Goal: Task Accomplishment & Management: Use online tool/utility

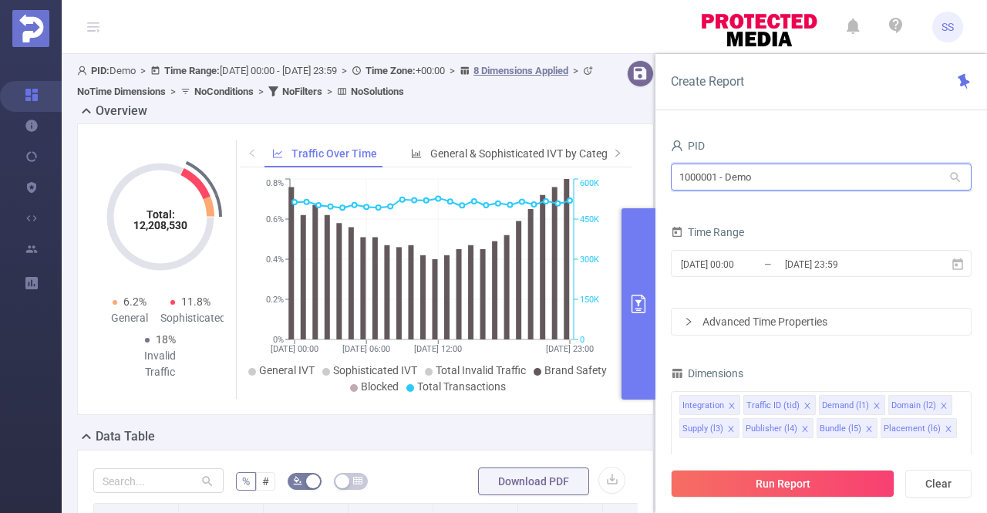
drag, startPoint x: 781, startPoint y: 171, endPoint x: 562, endPoint y: 167, distance: 218.3
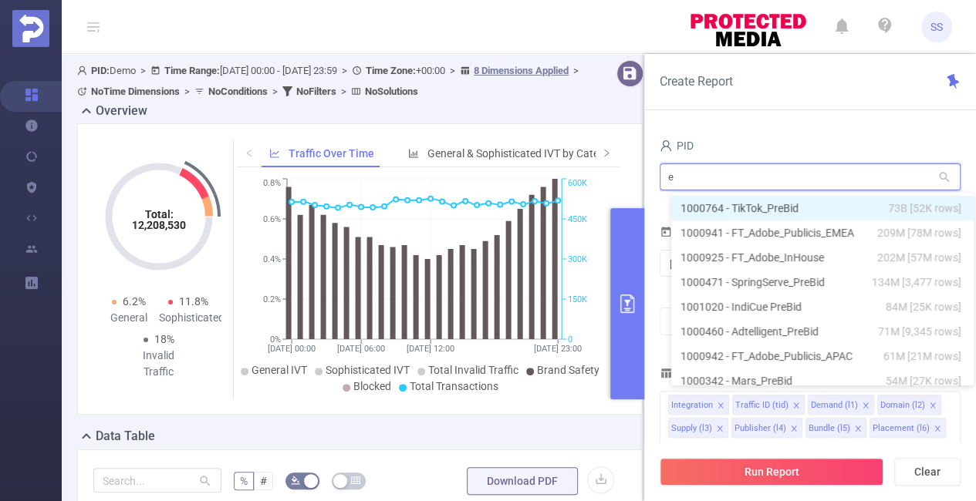
type input "em"
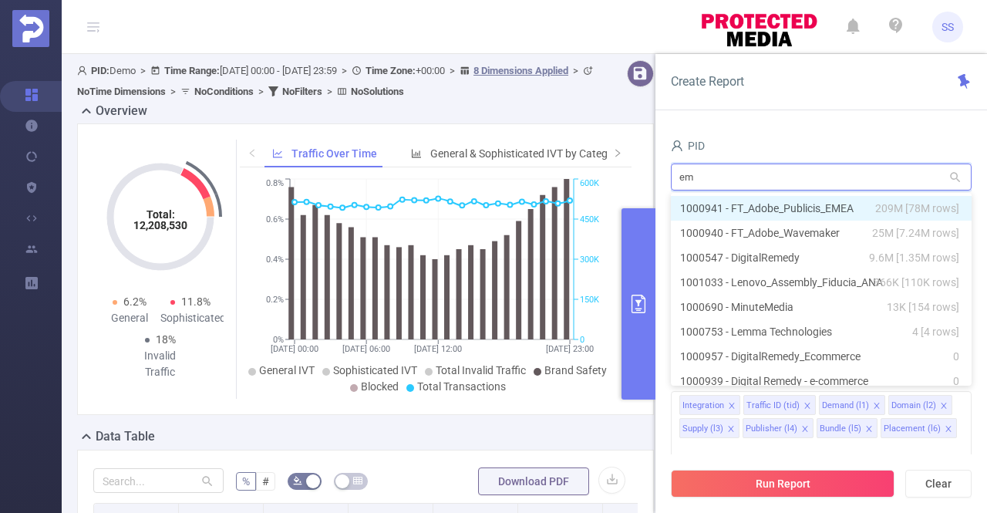
click at [781, 210] on li "1000941 - FT_Adobe_Publicis_EMEA 209M [78M rows]" at bounding box center [821, 208] width 301 height 25
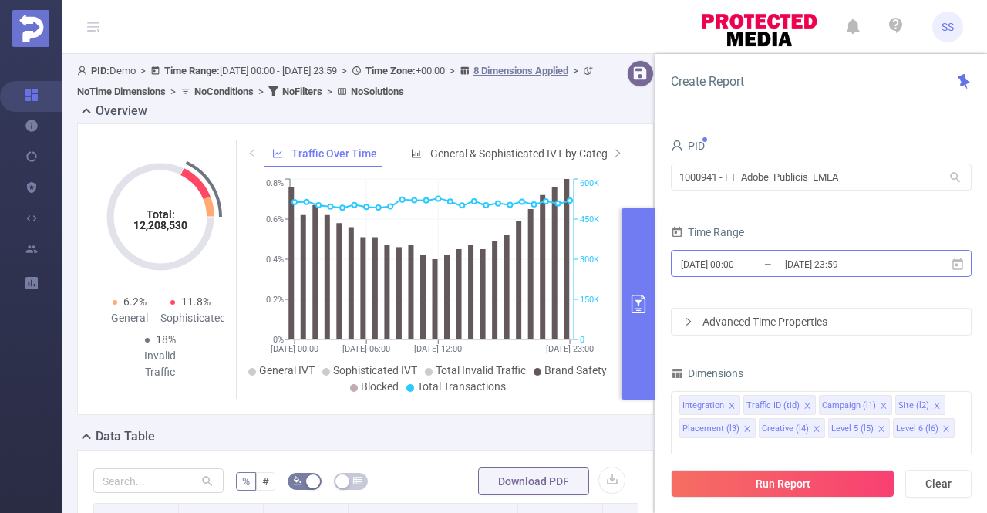
click at [819, 266] on input "[DATE] 23:59" at bounding box center [846, 264] width 125 height 21
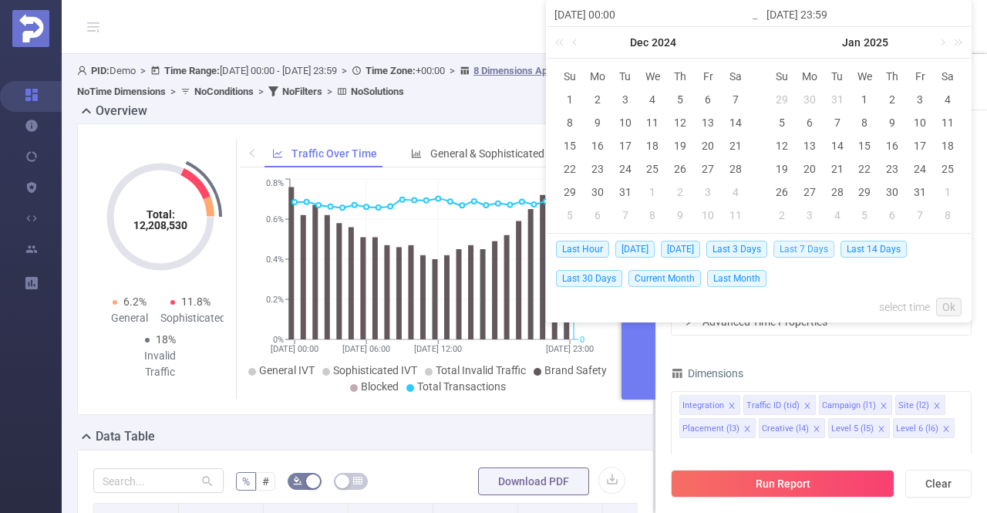
click at [810, 252] on span "Last 7 Days" at bounding box center [804, 249] width 61 height 17
type input "[DATE] 00:00"
type input "[DATE] 23:59"
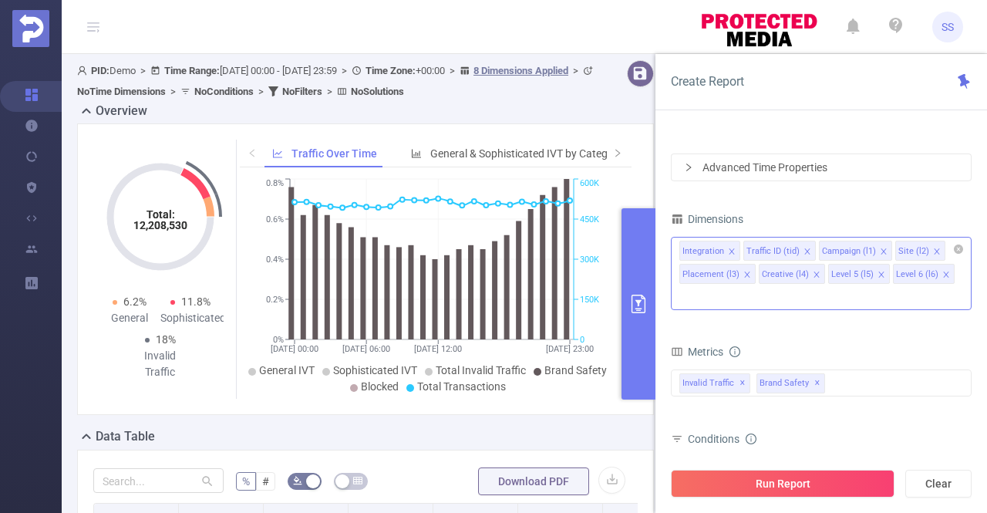
click at [934, 251] on icon "icon: close" at bounding box center [936, 250] width 5 height 5
click at [942, 267] on span at bounding box center [946, 274] width 8 height 17
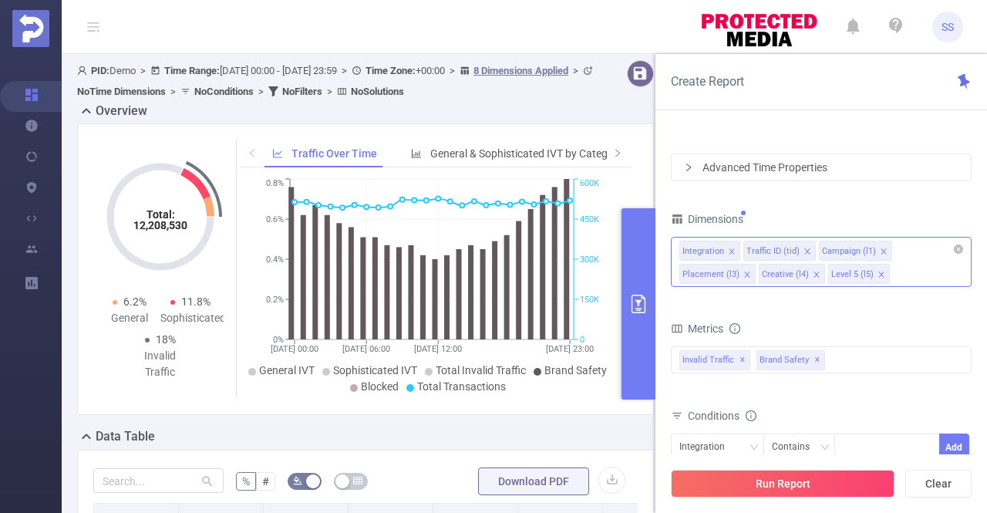
click at [878, 274] on icon "icon: close" at bounding box center [882, 275] width 8 height 8
click at [880, 255] on span at bounding box center [884, 251] width 8 height 17
click at [883, 252] on icon "icon: close" at bounding box center [887, 252] width 8 height 8
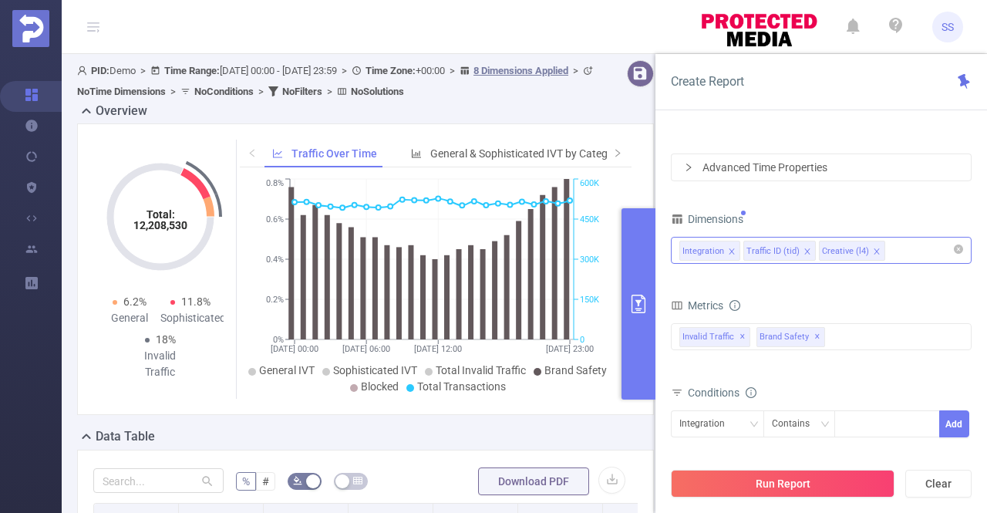
click at [804, 249] on icon "icon: close" at bounding box center [808, 252] width 8 height 8
click at [801, 249] on icon "icon: close" at bounding box center [801, 252] width 8 height 8
click at [799, 251] on div "Integration" at bounding box center [821, 250] width 284 height 25
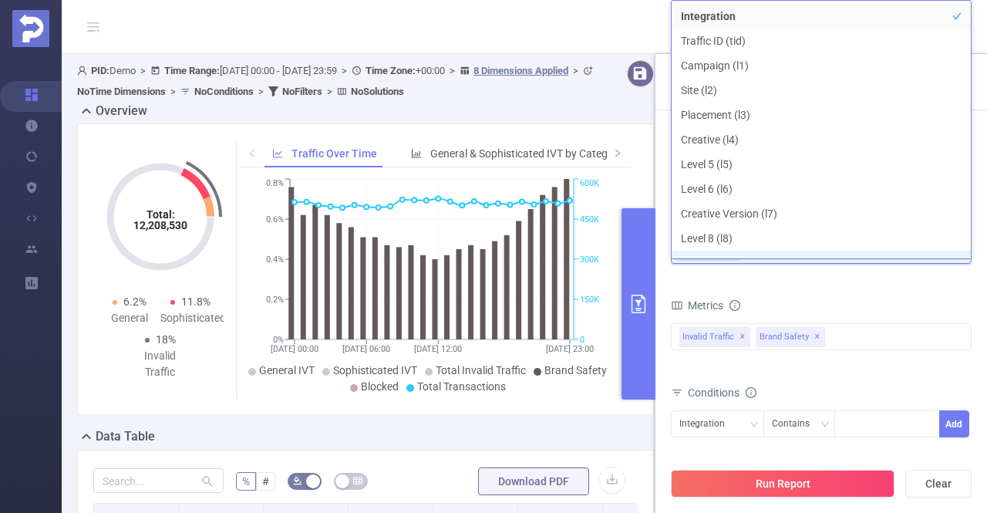
scroll to position [3, 0]
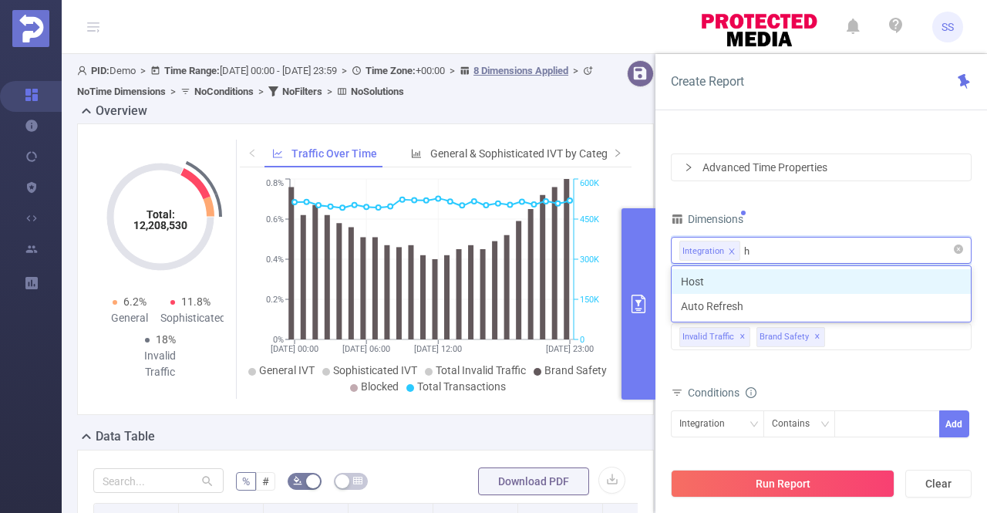
type input "ho"
click at [777, 280] on li "Host" at bounding box center [821, 281] width 299 height 25
type input "app"
click at [777, 278] on li "App" at bounding box center [821, 281] width 299 height 25
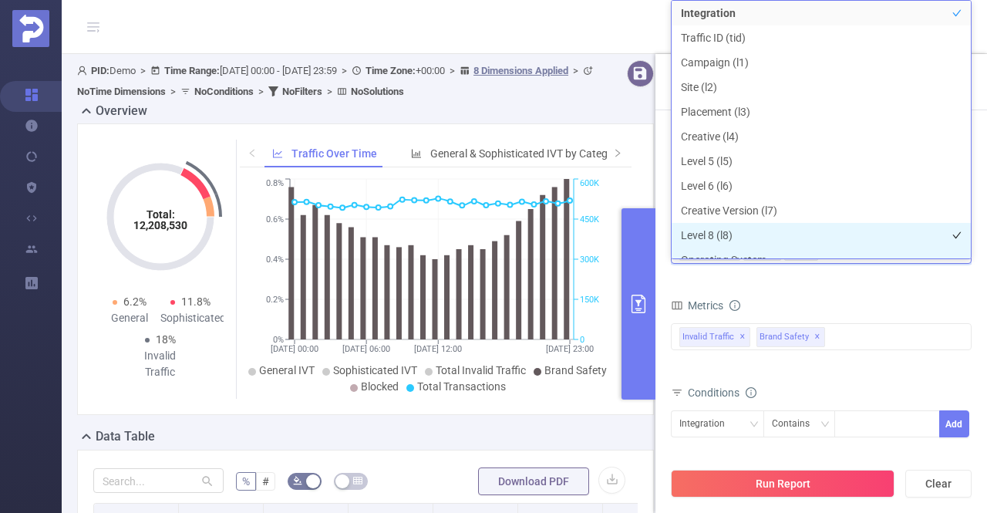
scroll to position [16, 0]
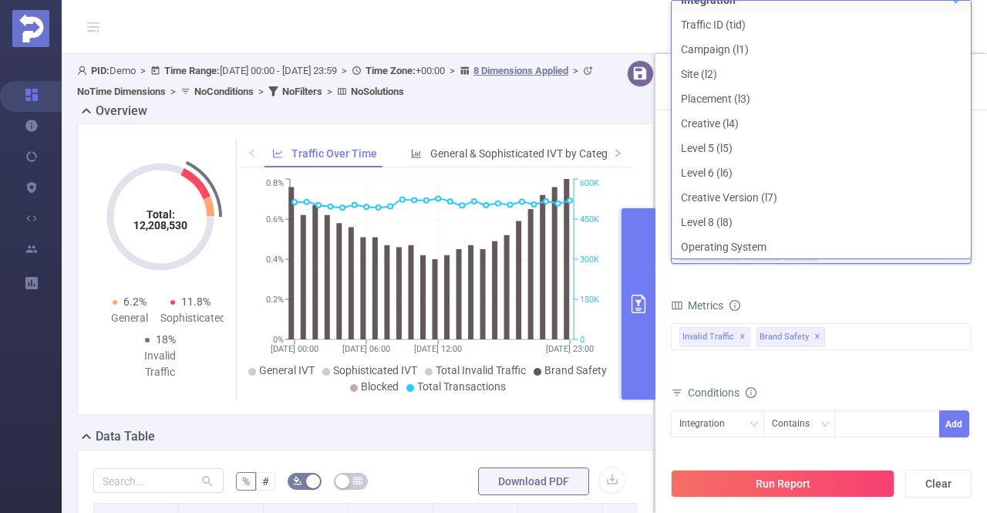
click at [878, 292] on form "Dimensions Integration Host App Metrics total Total General IVT Data Centers Di…" at bounding box center [821, 379] width 301 height 343
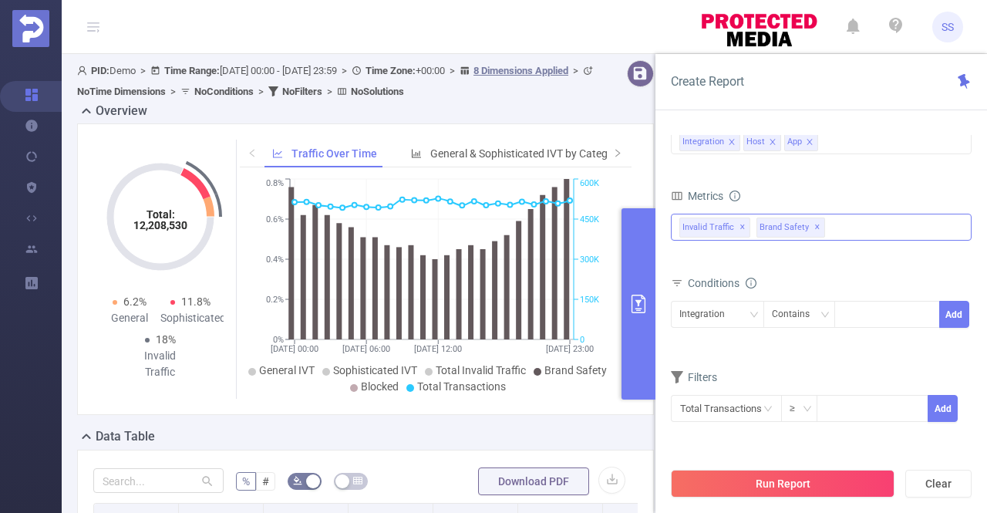
click at [740, 221] on span "✕" at bounding box center [743, 227] width 6 height 19
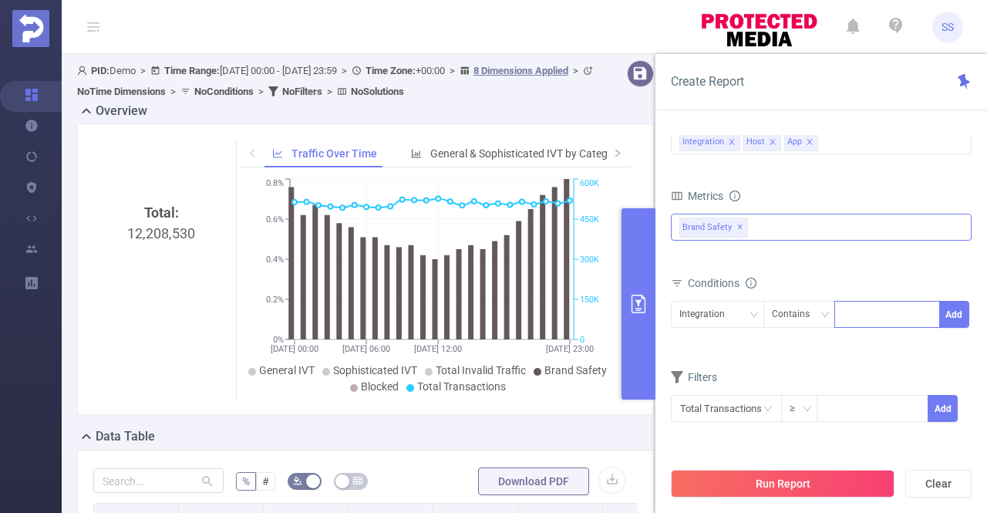
click at [862, 311] on div at bounding box center [887, 314] width 89 height 25
click at [807, 317] on div "Contains" at bounding box center [796, 314] width 49 height 25
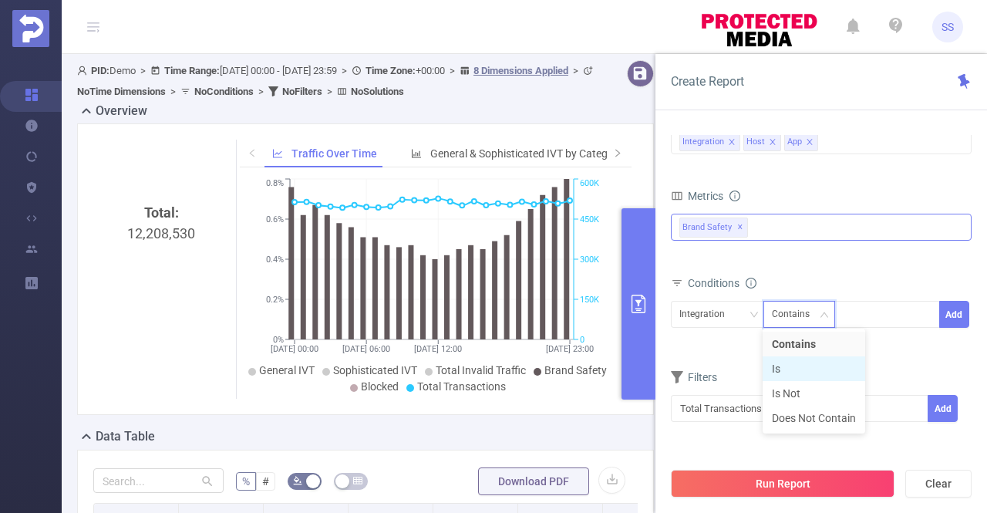
click at [797, 364] on li "Is" at bounding box center [814, 368] width 103 height 25
click at [857, 307] on div at bounding box center [887, 314] width 89 height 25
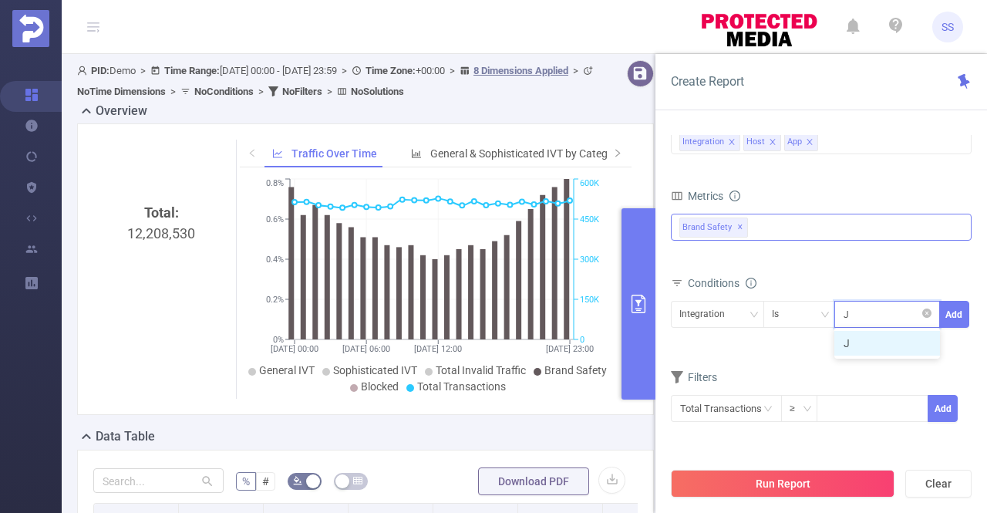
type input "JS"
click at [853, 337] on li "JS" at bounding box center [888, 343] width 106 height 25
click at [839, 266] on div "Metrics total Total General IVT Data Centers Disclosed Bots Known Crawlers Irre…" at bounding box center [821, 228] width 301 height 86
click at [836, 402] on input at bounding box center [873, 407] width 110 height 23
type input "5,000"
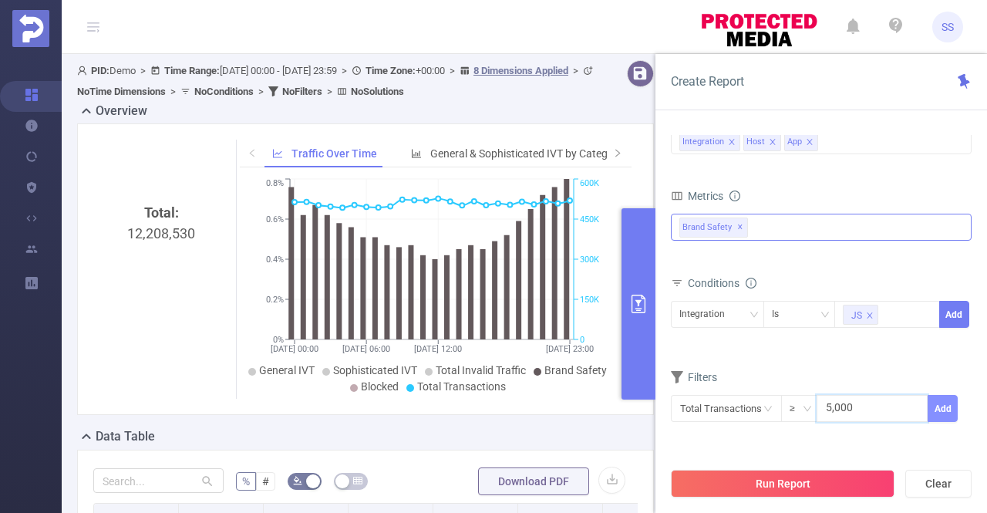
click at [941, 406] on button "Add" at bounding box center [943, 408] width 30 height 27
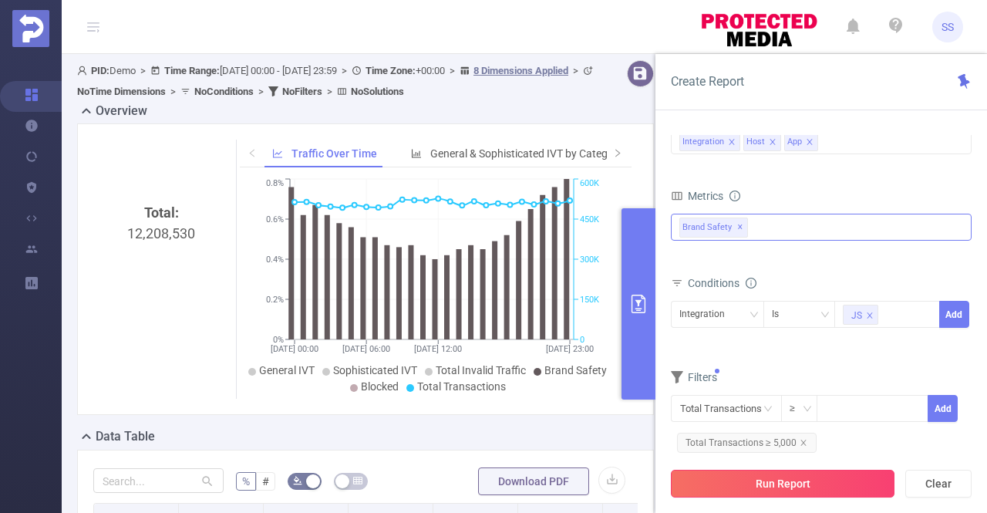
click at [835, 483] on button "Run Report" at bounding box center [783, 484] width 224 height 28
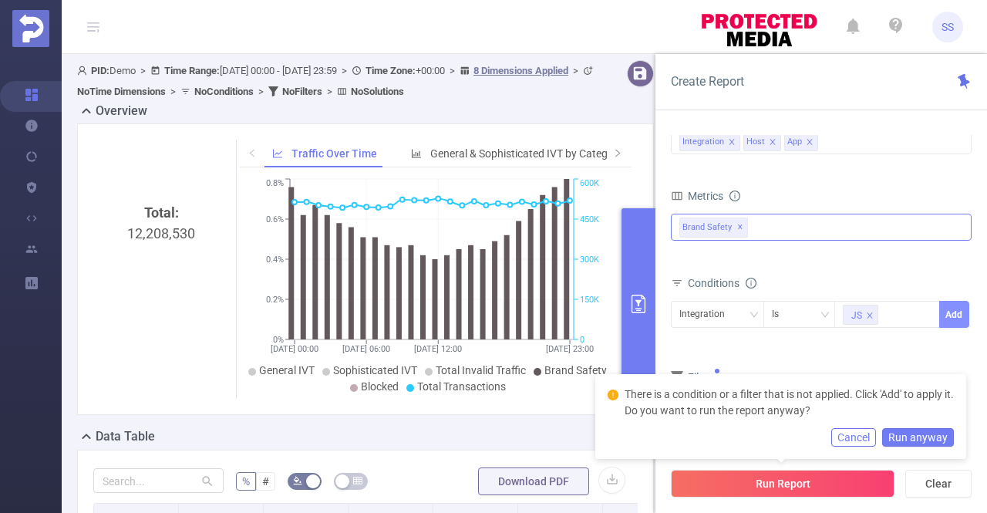
click at [948, 317] on button "Add" at bounding box center [954, 314] width 30 height 27
click at [875, 439] on button "Cancel" at bounding box center [853, 437] width 45 height 19
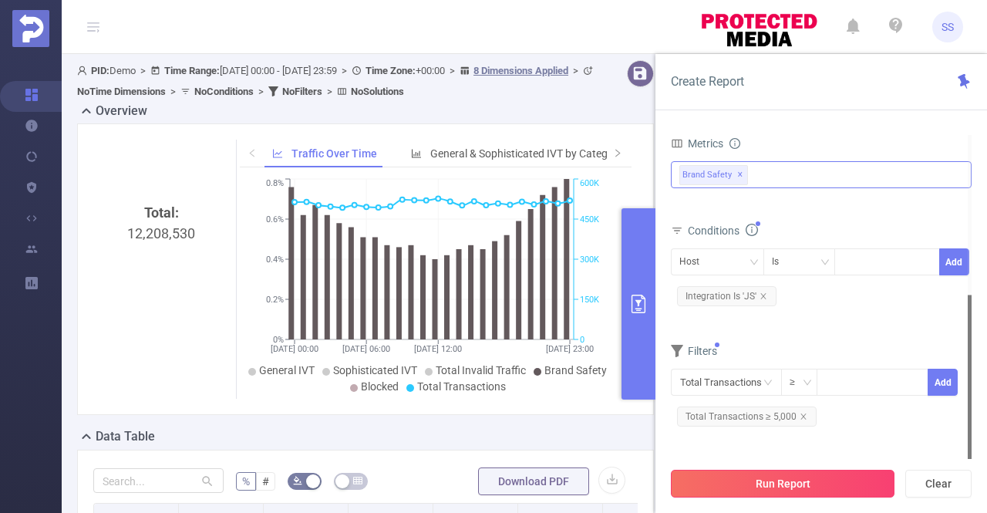
click at [804, 487] on button "Run Report" at bounding box center [783, 484] width 224 height 28
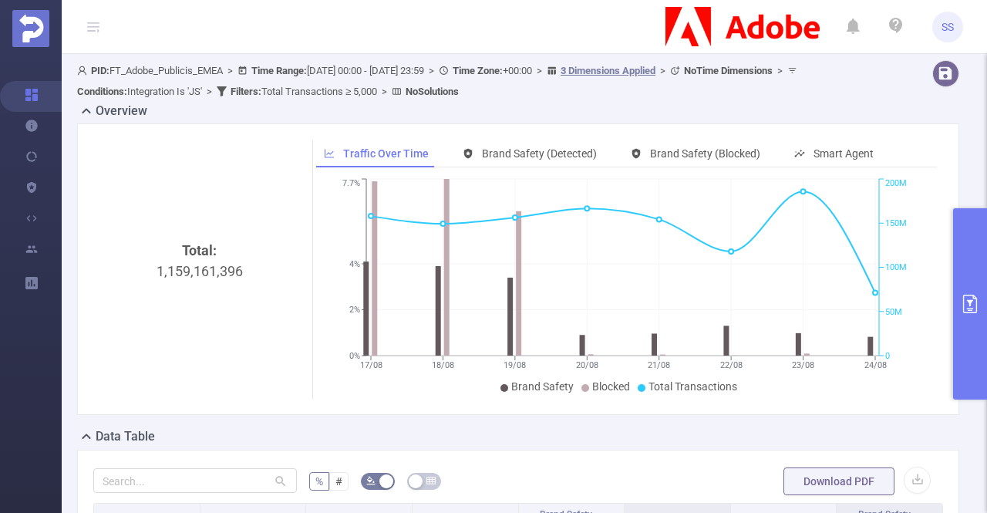
click at [972, 305] on icon "primary" at bounding box center [970, 304] width 19 height 19
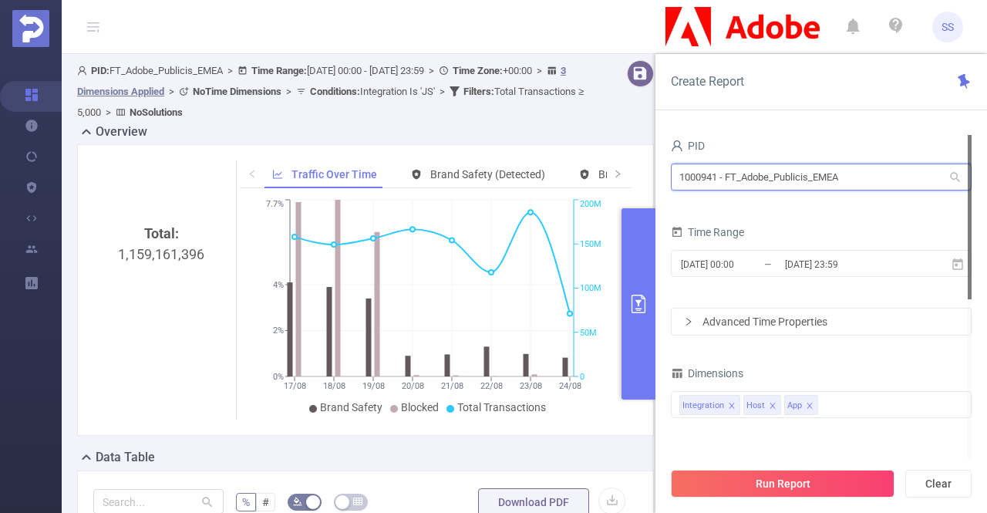
drag, startPoint x: 891, startPoint y: 178, endPoint x: 657, endPoint y: 171, distance: 233.8
click at [657, 171] on div "PID 1000941 - FT_Adobe_Publicis_EMEA 1000941 - FT_Adobe_Publicis_EMEA Time Rang…" at bounding box center [822, 330] width 332 height 420
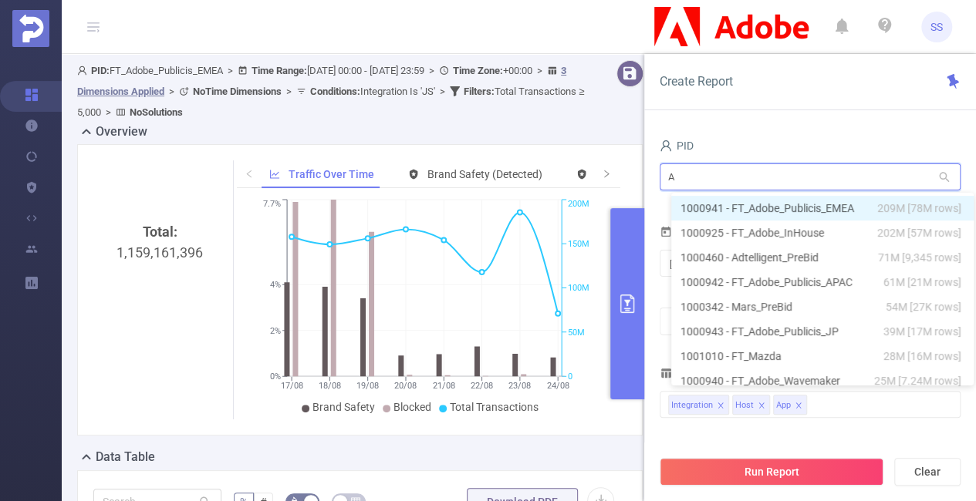
type input "AP"
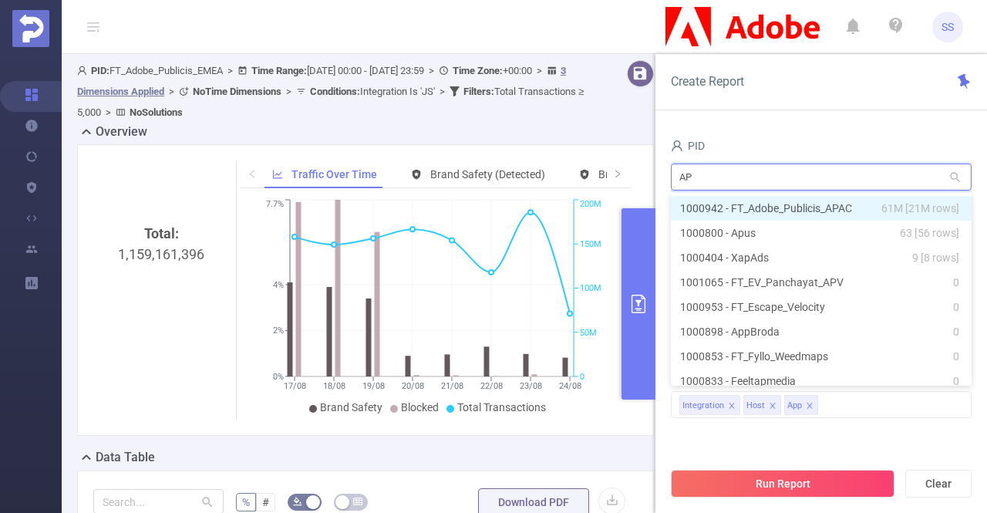
click at [737, 206] on li "1000942 - FT_Adobe_Publicis_APAC 61M [21M rows]" at bounding box center [821, 208] width 301 height 25
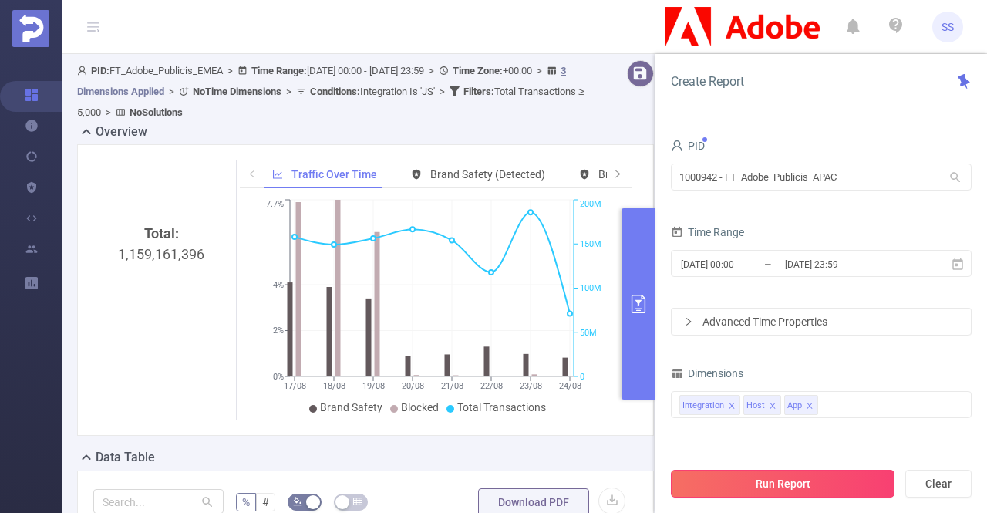
click at [812, 482] on button "Run Report" at bounding box center [783, 484] width 224 height 28
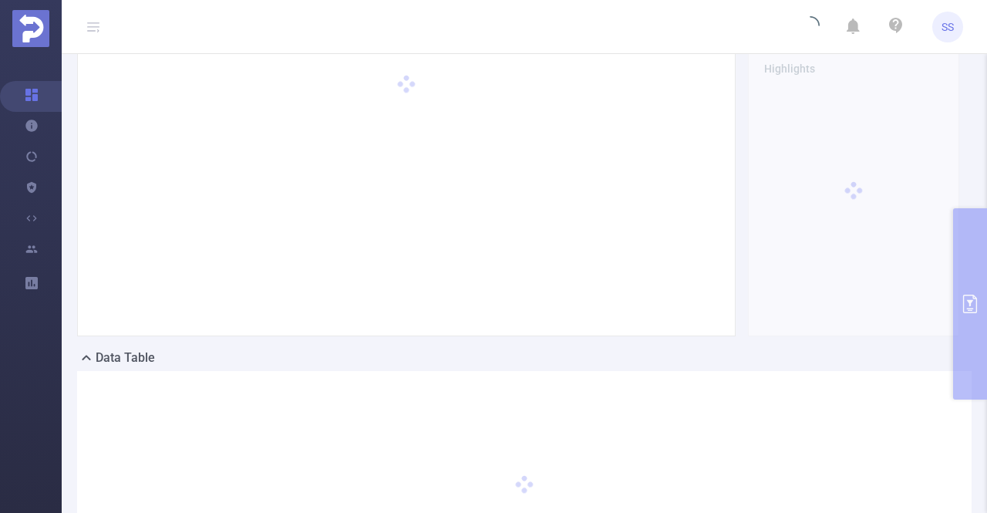
scroll to position [154, 0]
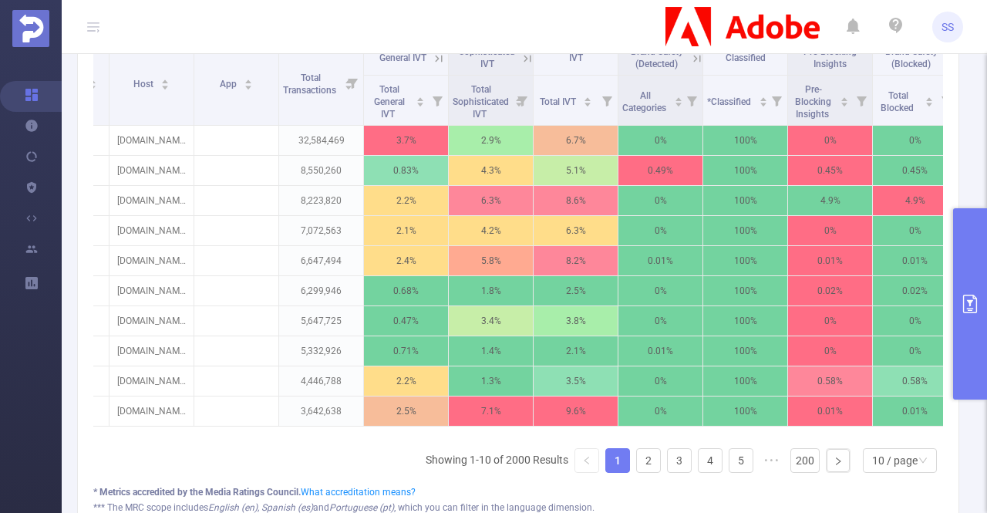
scroll to position [0, 99]
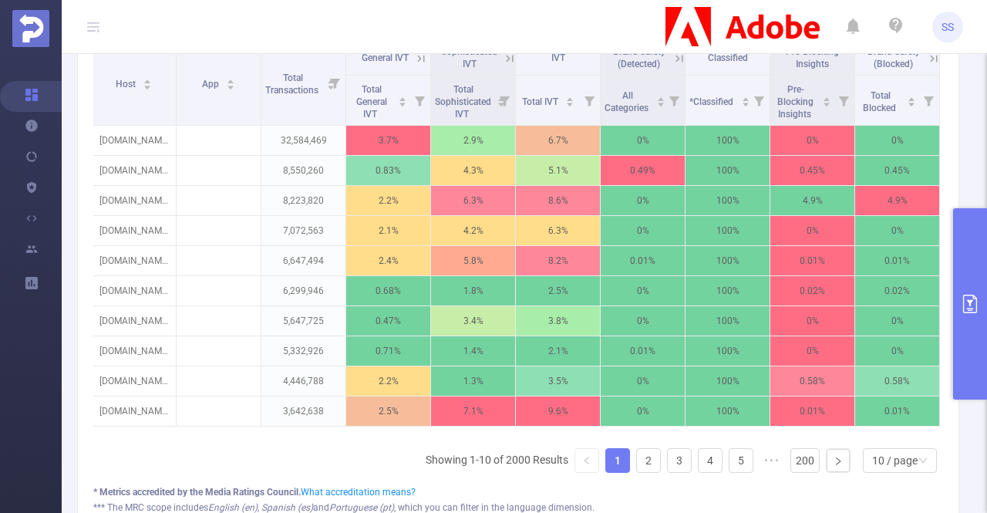
click at [927, 57] on icon at bounding box center [934, 59] width 14 height 14
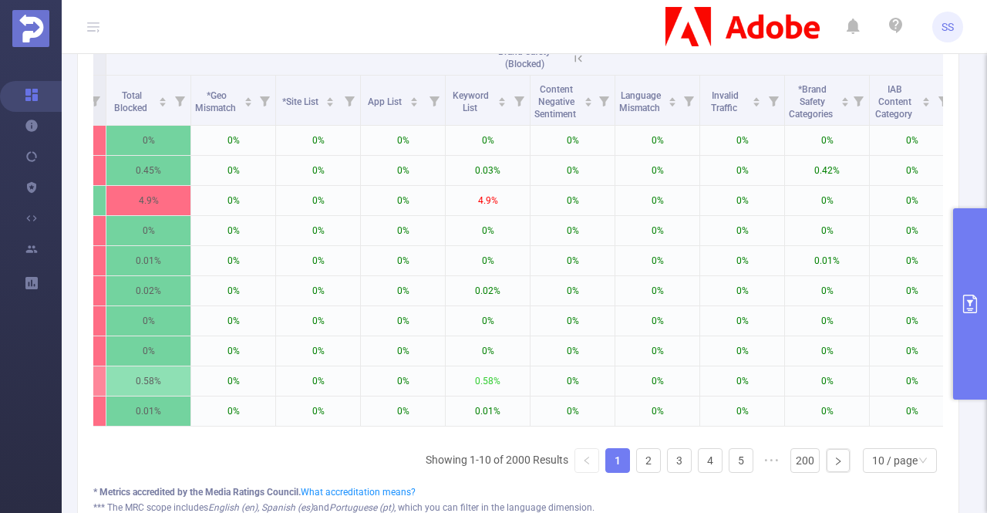
scroll to position [0, 862]
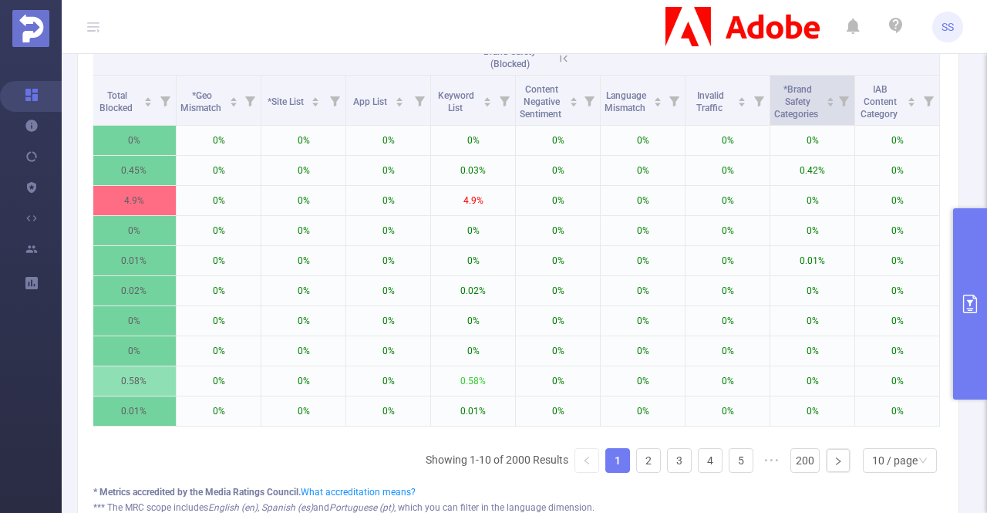
click at [839, 100] on icon at bounding box center [844, 101] width 10 height 10
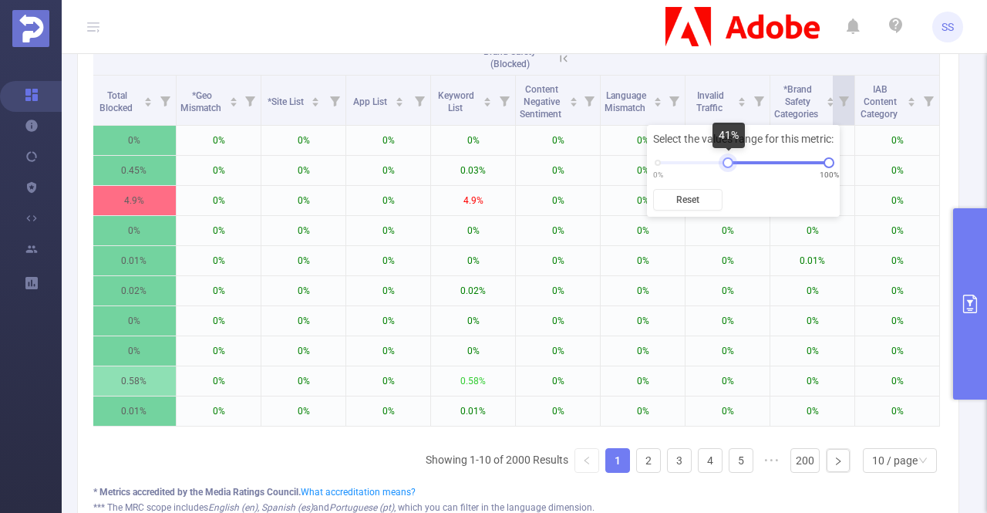
drag, startPoint x: 657, startPoint y: 164, endPoint x: 728, endPoint y: 164, distance: 71.0
click at [728, 164] on div at bounding box center [728, 162] width 11 height 11
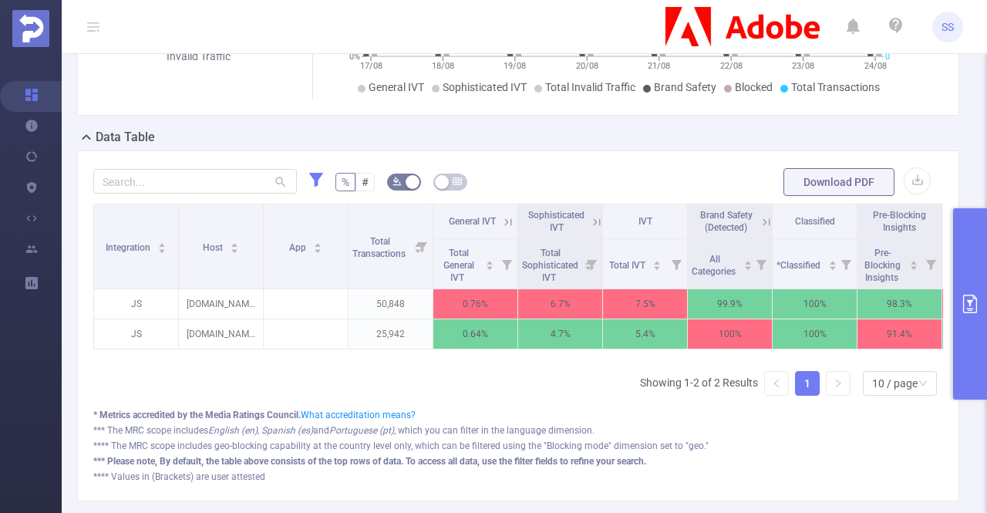
scroll to position [83, 0]
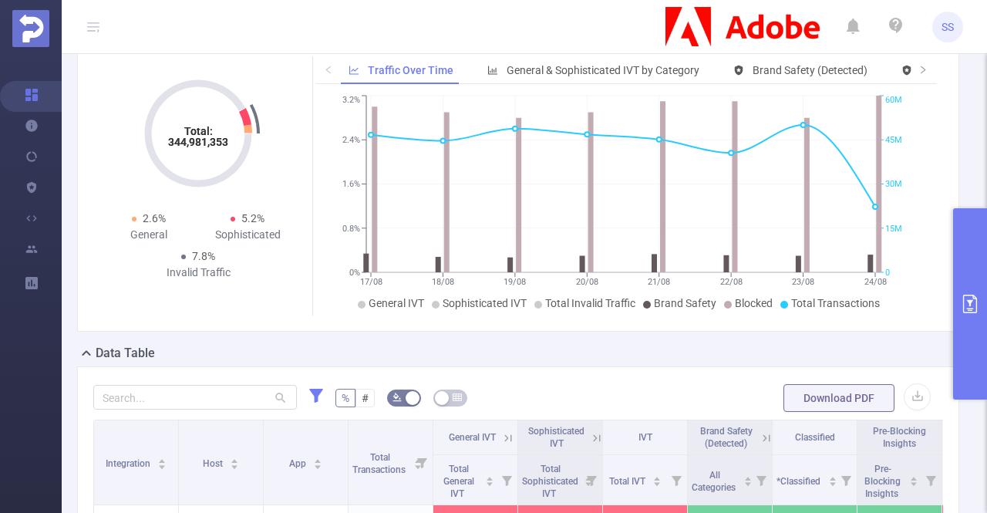
click at [970, 277] on button "primary" at bounding box center [970, 303] width 34 height 191
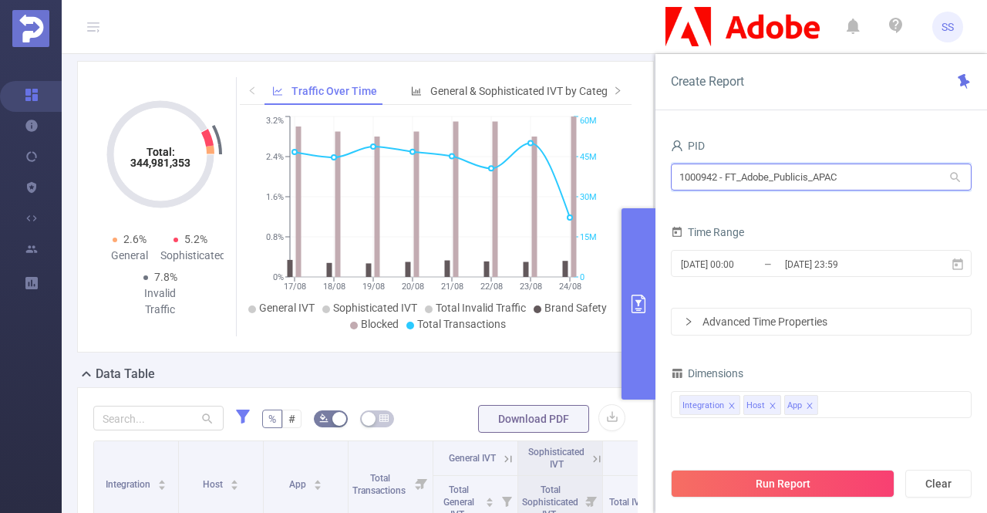
drag, startPoint x: 862, startPoint y: 184, endPoint x: 662, endPoint y: 177, distance: 200.6
click at [662, 177] on div "PID 1000942 - FT_Adobe_Publicis_APAC 1000942 - FT_Adobe_Publicis_APAC Time Rang…" at bounding box center [822, 330] width 332 height 420
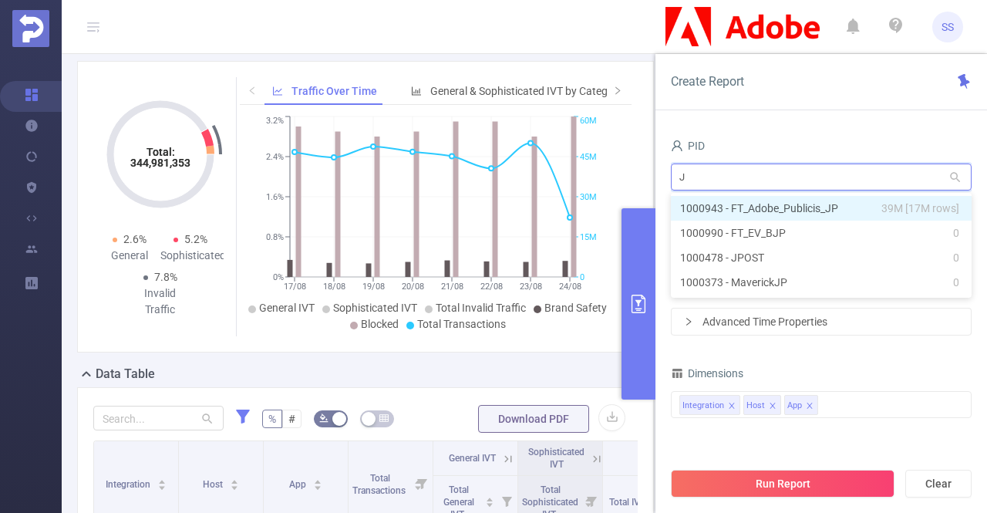
type input "JP"
click at [791, 208] on li "1000943 - FT_Adobe_Publicis_JP 39M [17M rows]" at bounding box center [821, 208] width 301 height 25
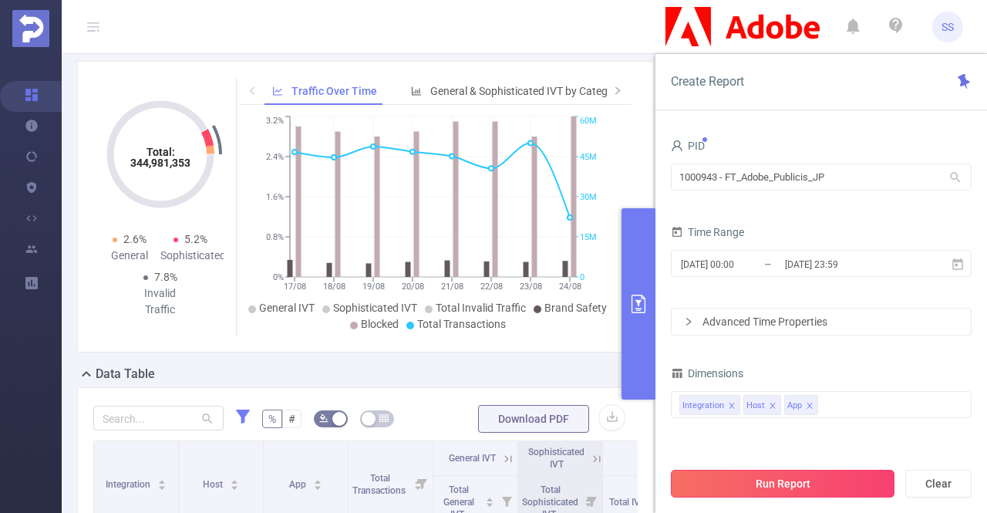
click at [762, 476] on button "Run Report" at bounding box center [783, 484] width 224 height 28
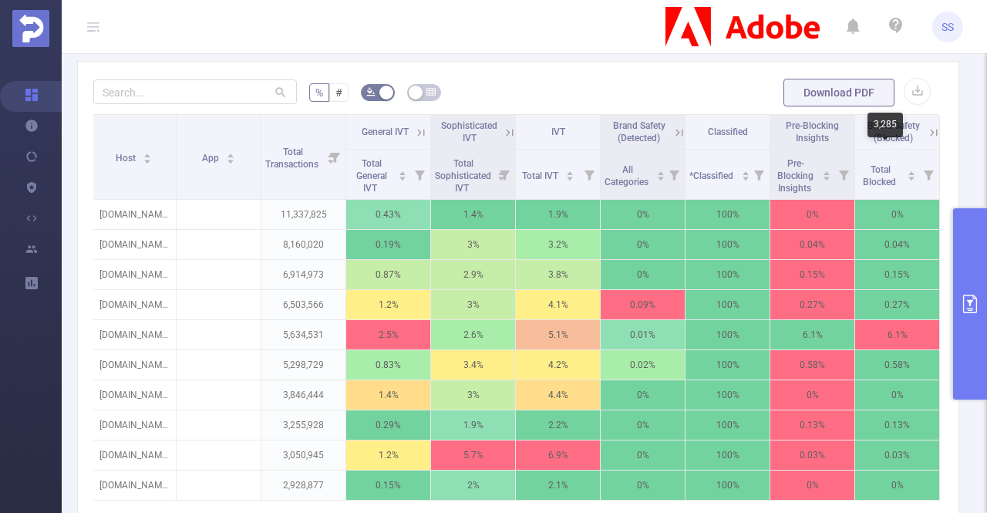
scroll to position [315, 0]
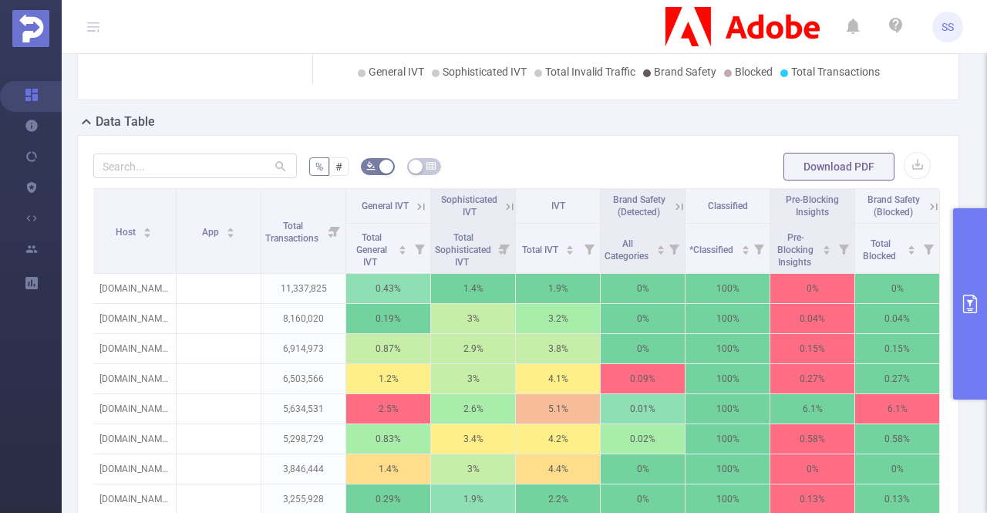
click at [927, 200] on icon at bounding box center [934, 207] width 14 height 14
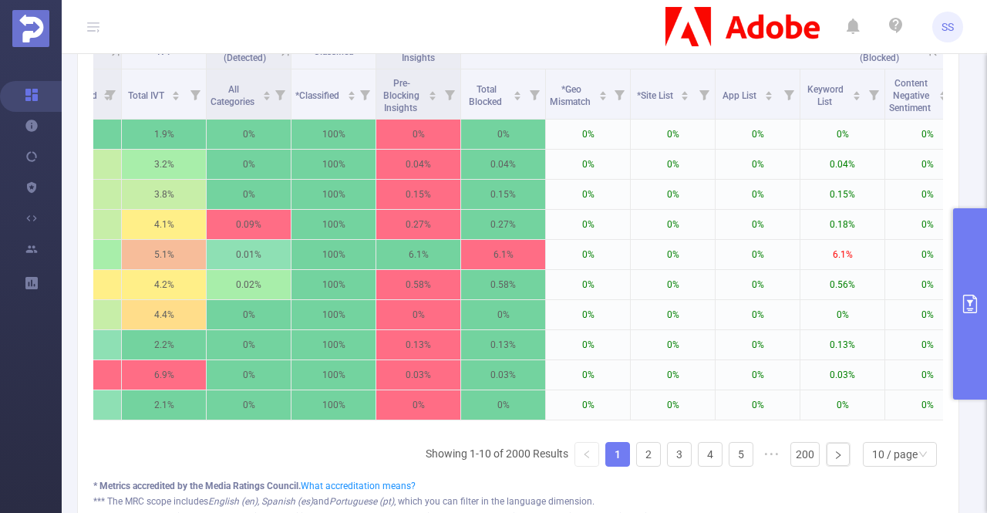
scroll to position [0, 862]
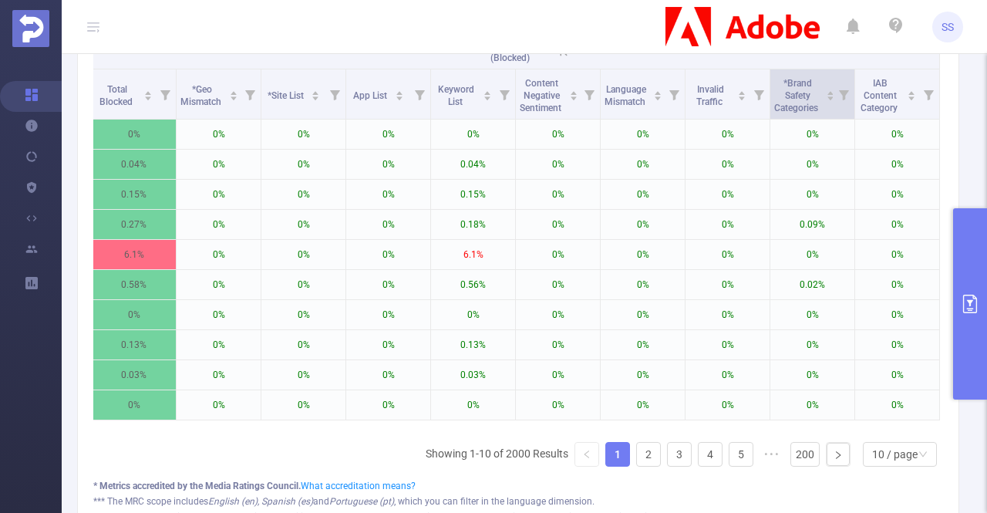
click at [838, 103] on icon at bounding box center [844, 93] width 22 height 49
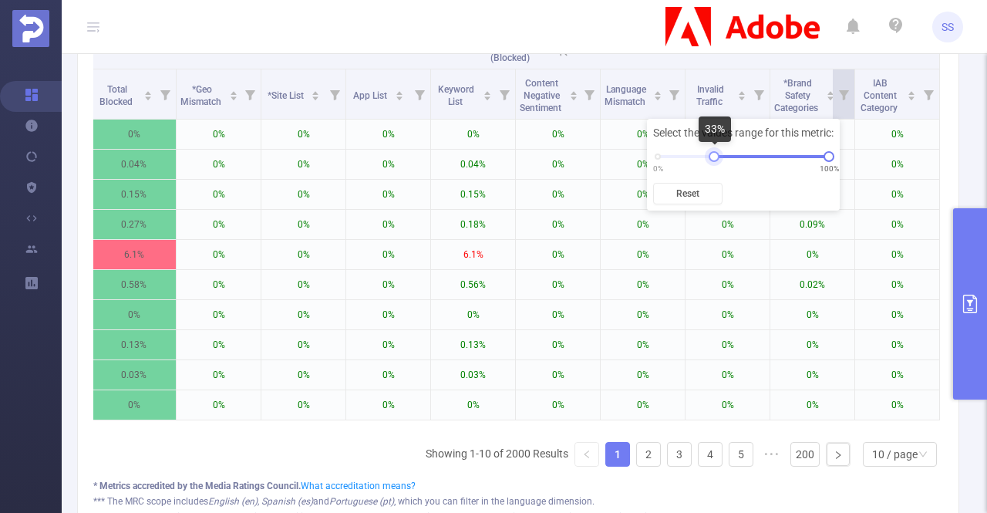
drag, startPoint x: 656, startPoint y: 157, endPoint x: 713, endPoint y: 161, distance: 57.3
click at [713, 161] on div "Select the values range for this metric: 0% 100% Reset" at bounding box center [743, 165] width 193 height 92
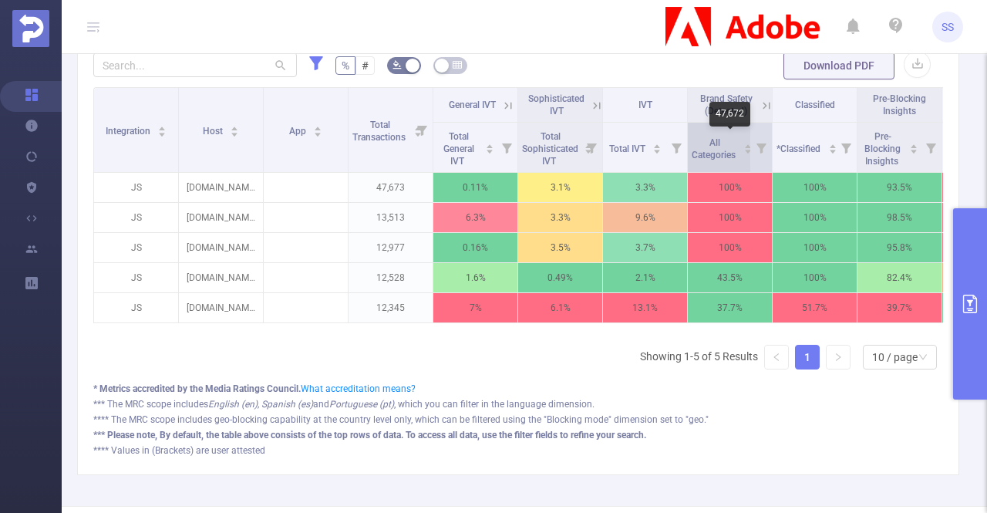
scroll to position [392, 0]
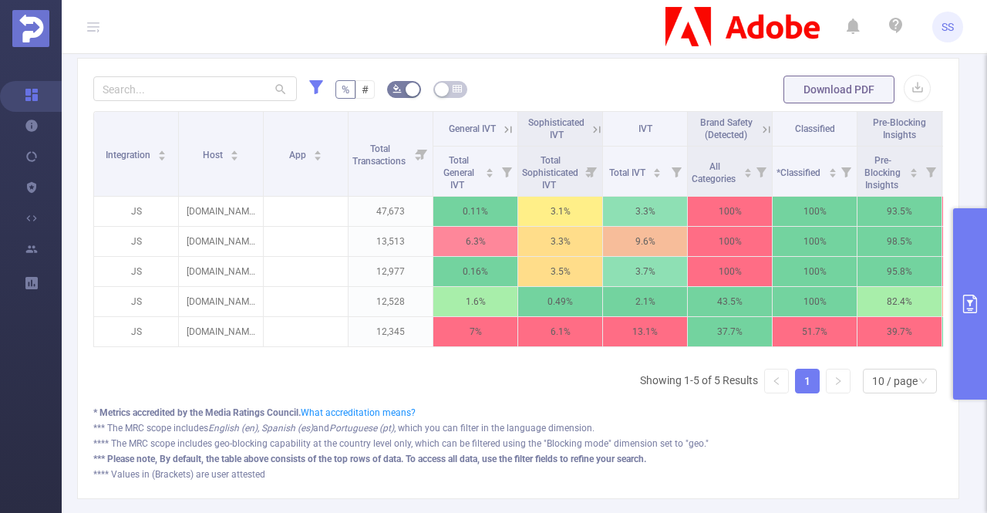
click at [764, 126] on icon at bounding box center [766, 129] width 7 height 7
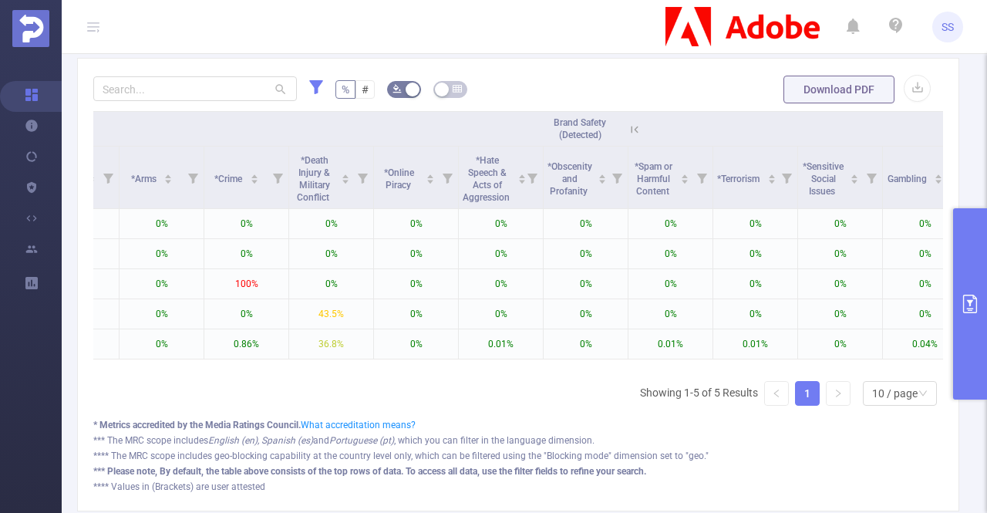
scroll to position [0, 0]
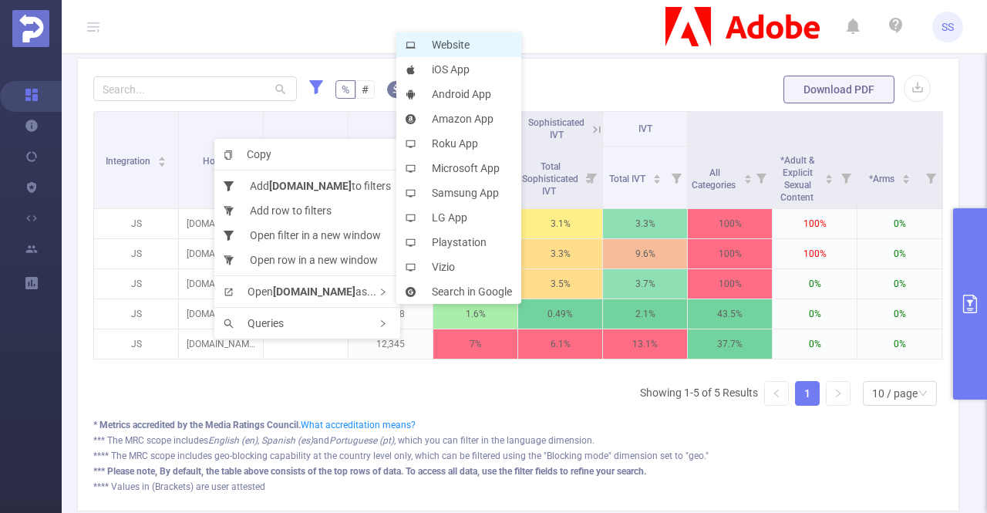
click at [435, 44] on li "Website" at bounding box center [458, 44] width 125 height 25
